Goal: Task Accomplishment & Management: Manage account settings

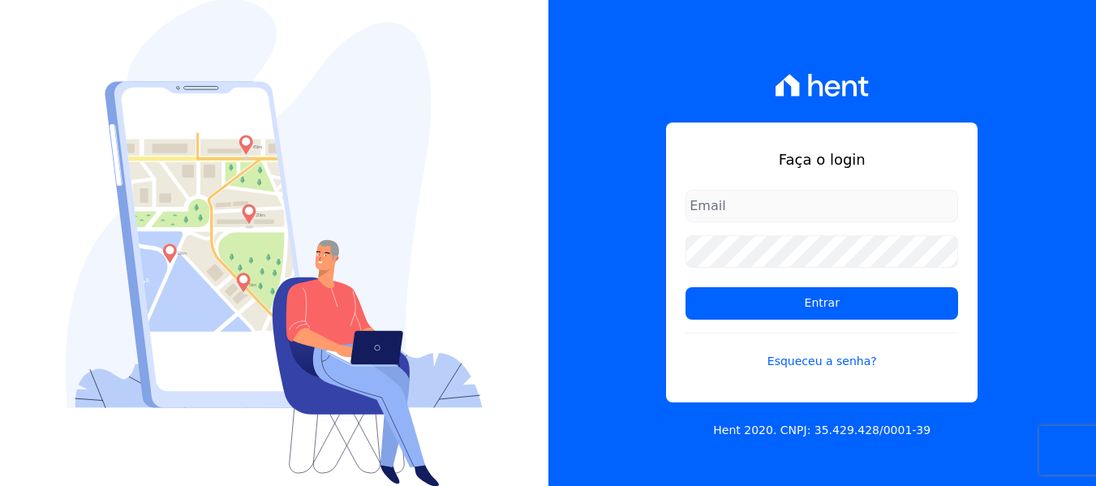
click at [707, 200] on input "email" at bounding box center [821, 206] width 273 height 32
type input "[EMAIL_ADDRESS][DOMAIN_NAME]"
click at [821, 359] on link "Esqueceu a senha?" at bounding box center [821, 351] width 273 height 37
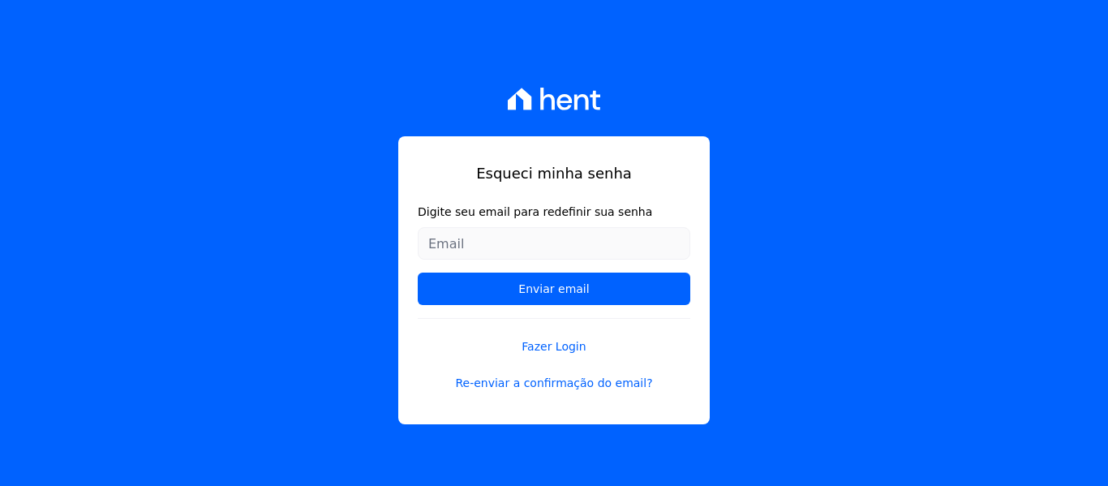
click at [491, 245] on input "Digite seu email para redefinir sua senha" at bounding box center [554, 243] width 273 height 32
type input "[EMAIL_ADDRESS][DOMAIN_NAME]"
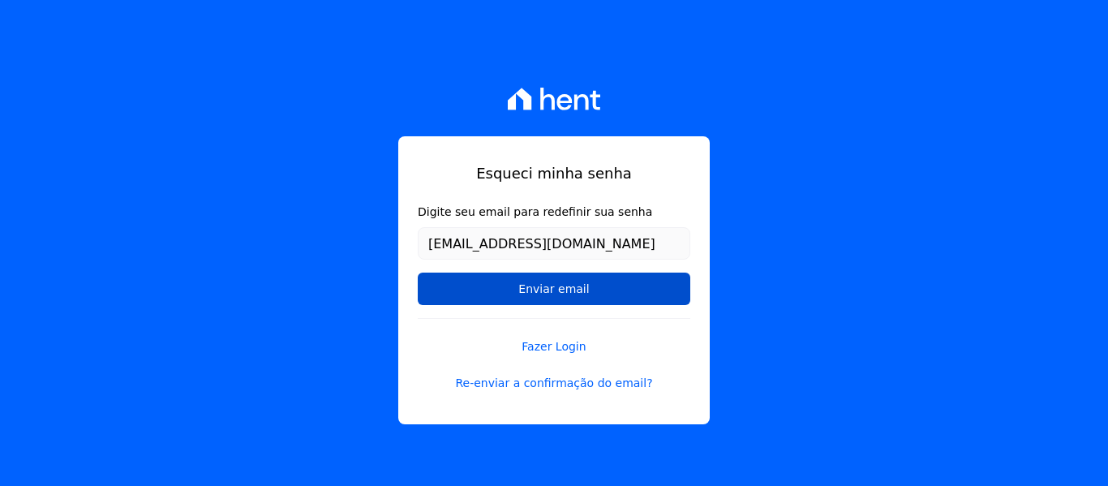
click at [549, 289] on input "Enviar email" at bounding box center [554, 289] width 273 height 32
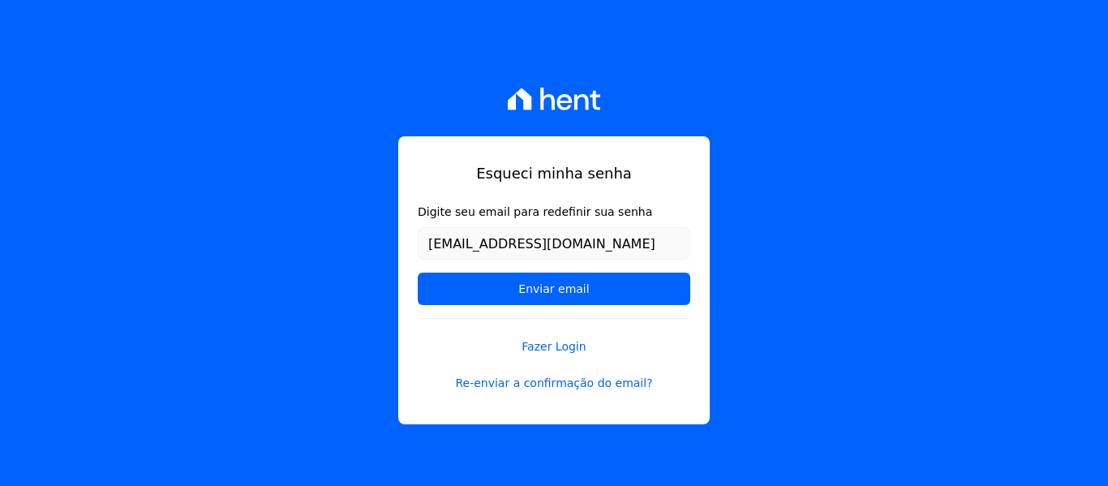
click at [772, 59] on div "Esqueci minha senha Digite seu email para redefinir sua senha [EMAIL_ADDRESS][D…" at bounding box center [554, 243] width 1108 height 486
click at [574, 379] on link "Re-enviar a confirmação do email?" at bounding box center [554, 383] width 273 height 17
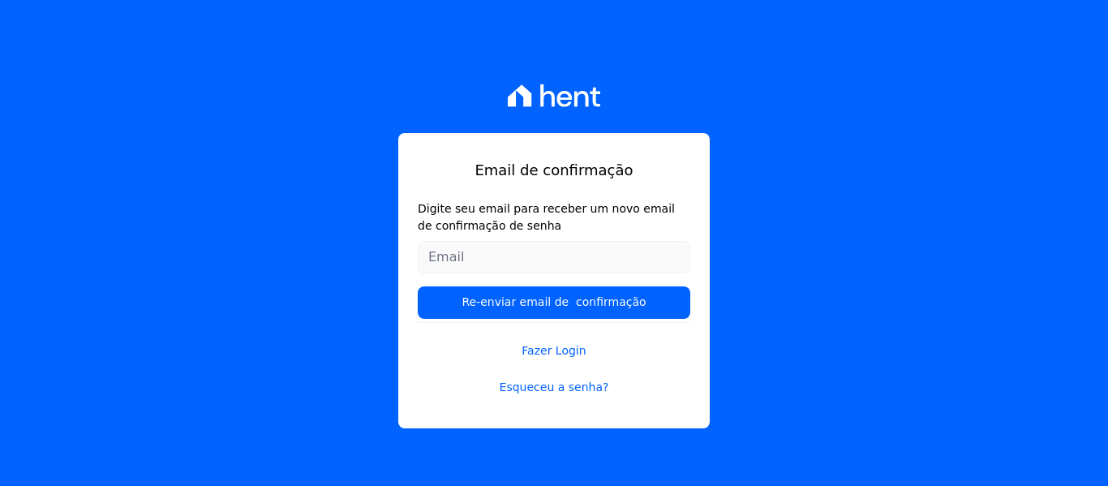
click at [495, 243] on input "Digite seu email para receber um novo email de confirmação de senha" at bounding box center [554, 257] width 273 height 32
type input "[EMAIL_ADDRESS][DOMAIN_NAME]"
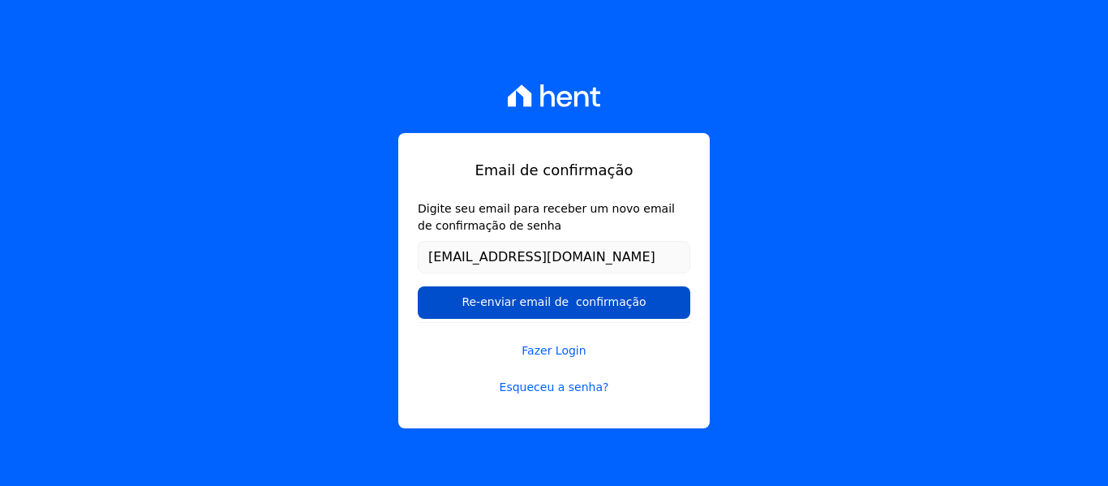
click at [536, 303] on input "Re-enviar email de confirmação" at bounding box center [554, 302] width 273 height 32
click at [539, 303] on input "Re-enviar email de confirmação" at bounding box center [554, 302] width 273 height 32
